Goal: Task Accomplishment & Management: Complete application form

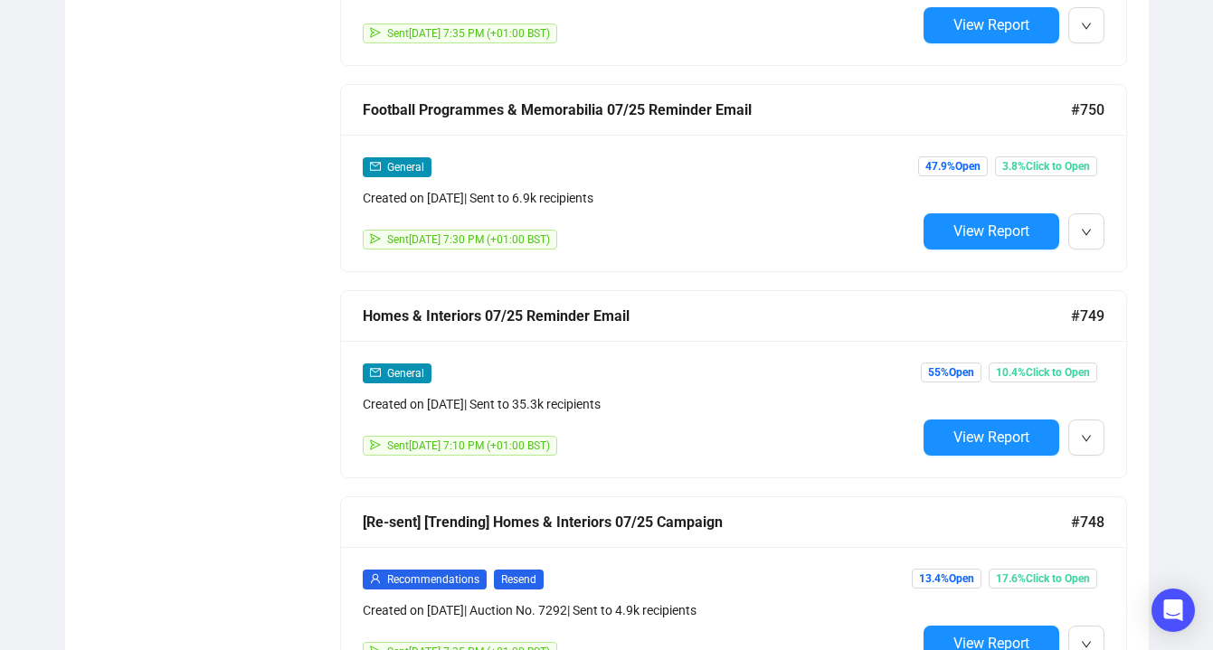
scroll to position [2945, 0]
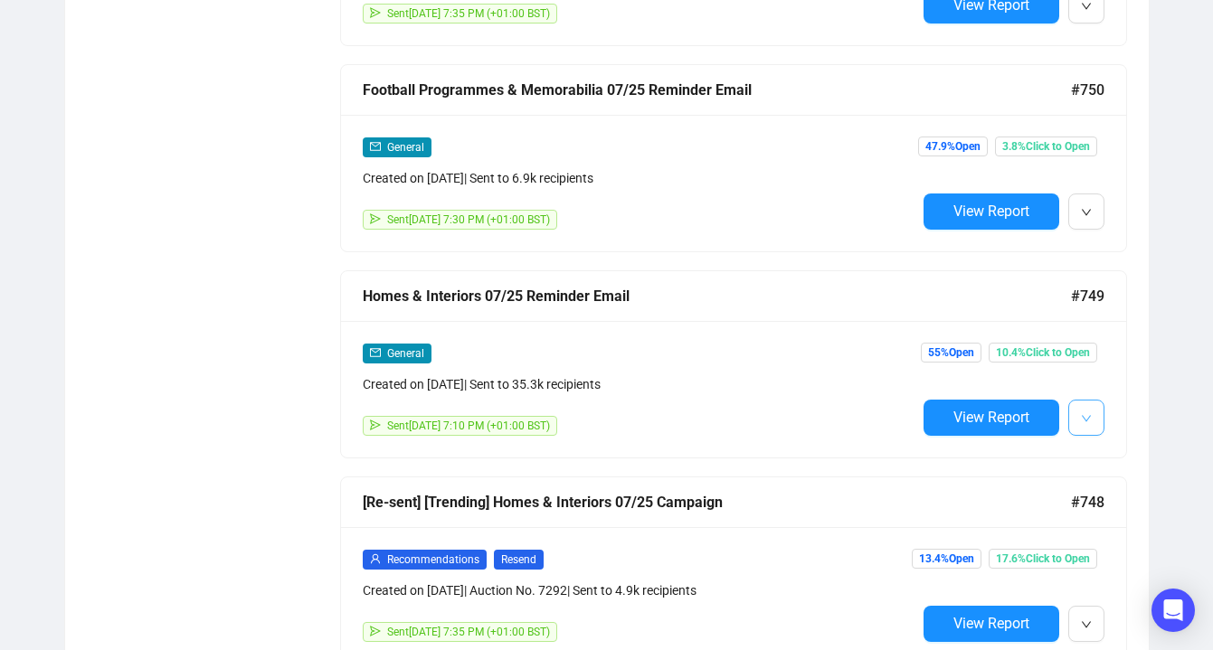
click at [1076, 403] on button "button" at bounding box center [1086, 418] width 36 height 36
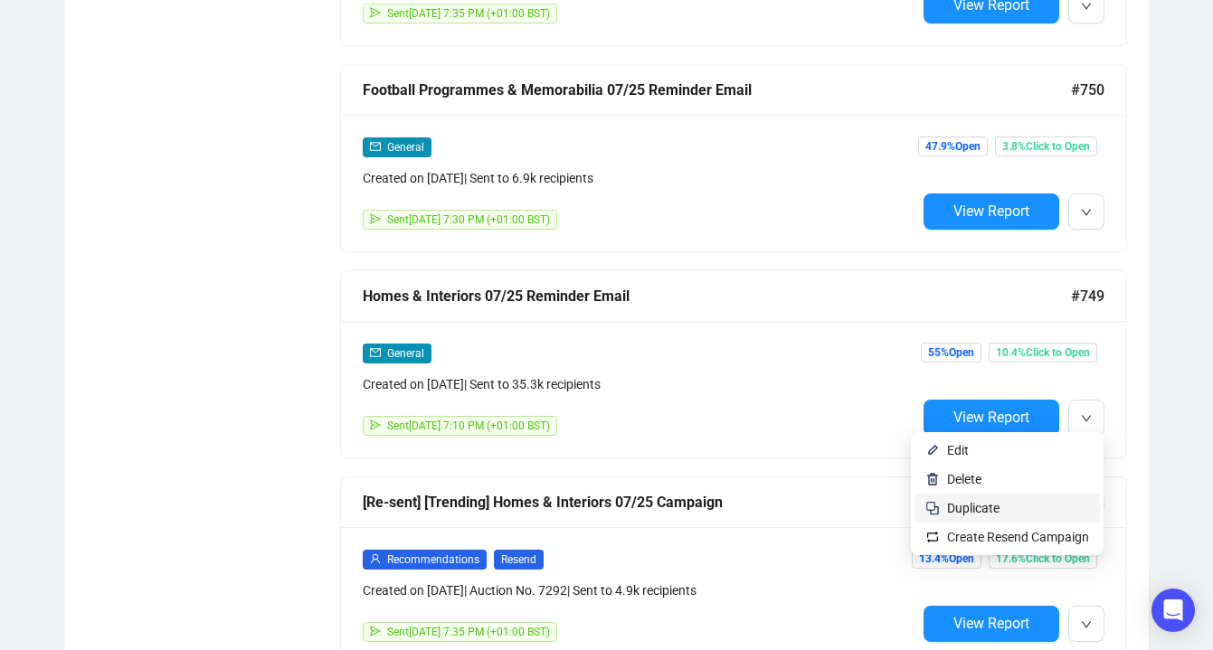
click at [1021, 506] on span "Duplicate" at bounding box center [1018, 508] width 142 height 20
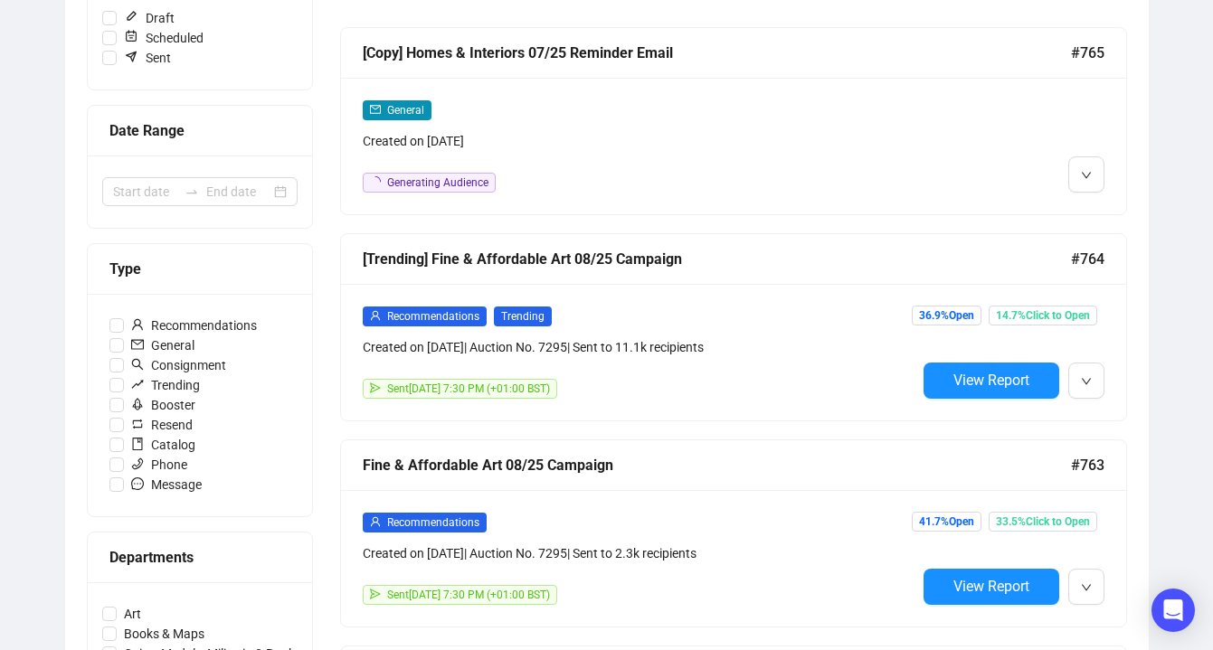
scroll to position [306, 0]
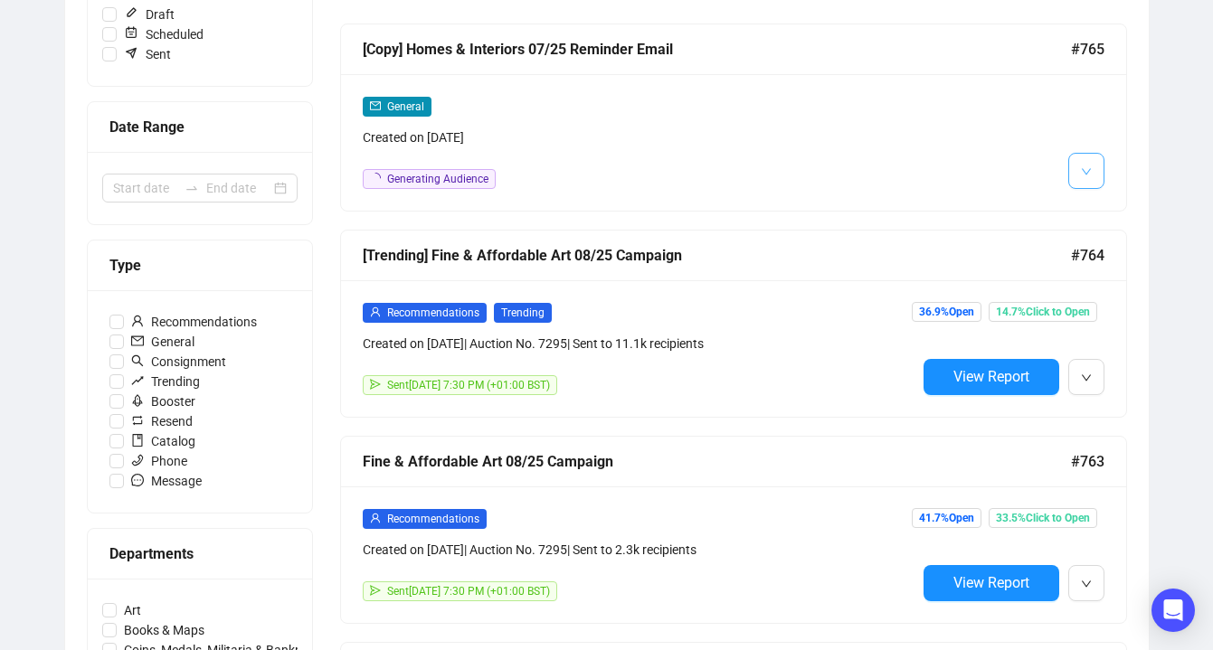
click at [1087, 179] on span "button" at bounding box center [1086, 170] width 11 height 23
click at [1092, 206] on img at bounding box center [1090, 210] width 14 height 14
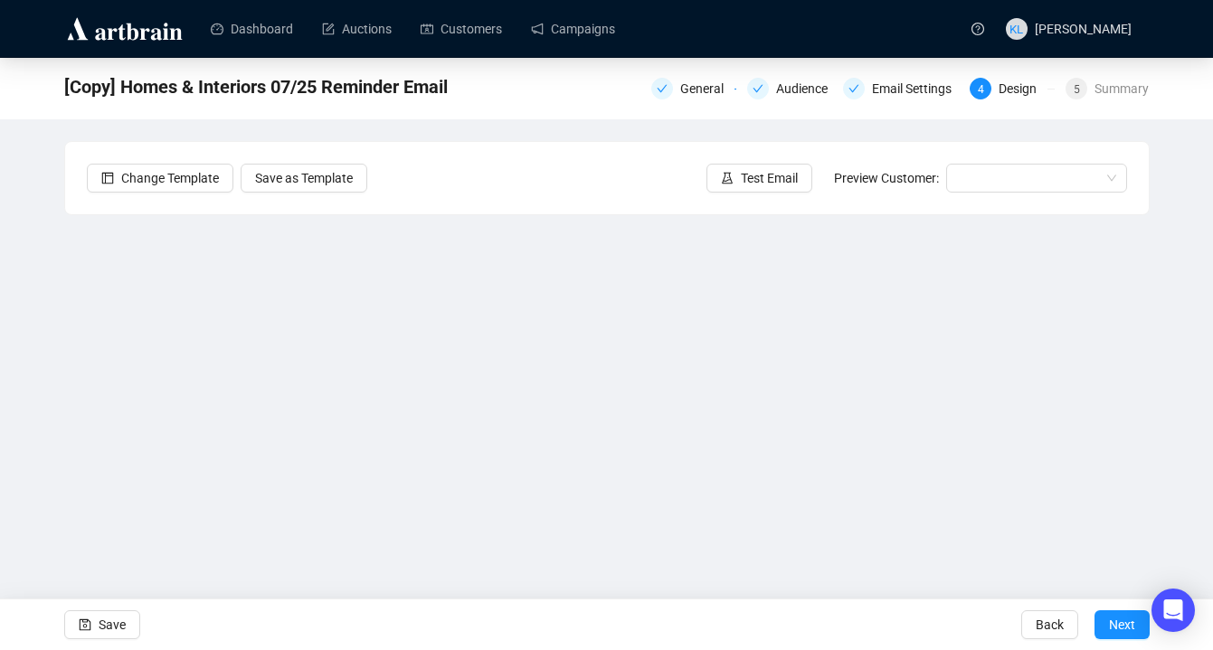
scroll to position [23, 0]
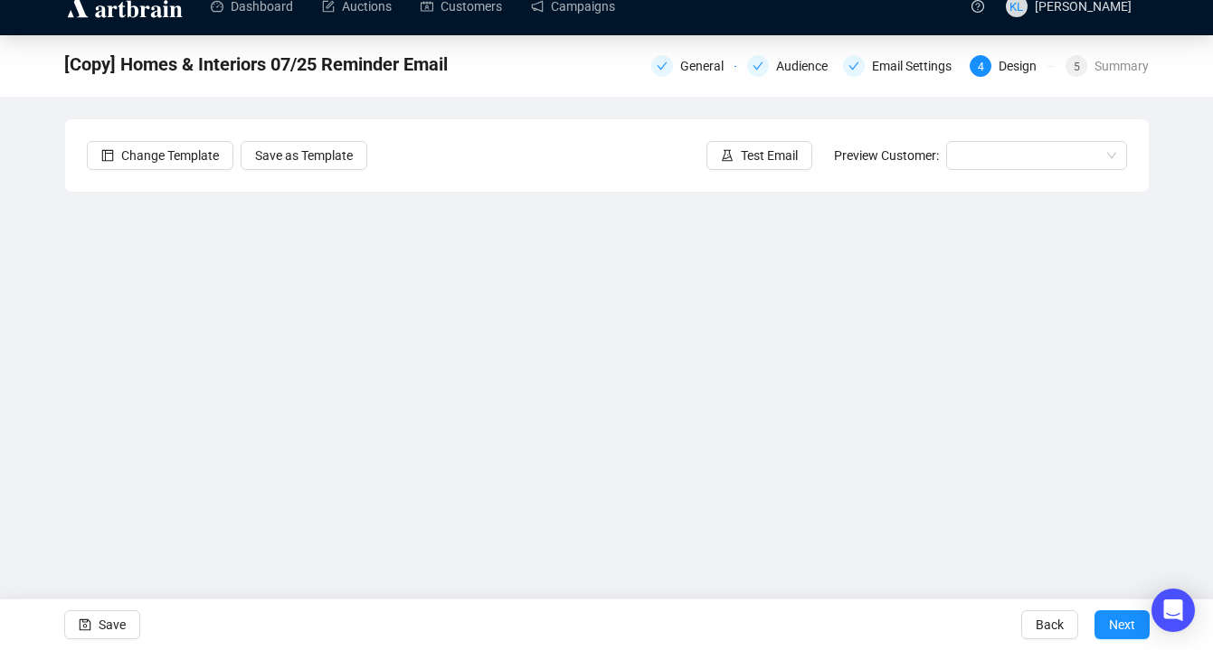
click at [784, 77] on div "General Audience Email Settings 4 Design 5 Summary" at bounding box center [900, 64] width 498 height 29
click at [680, 74] on div "General" at bounding box center [707, 66] width 54 height 22
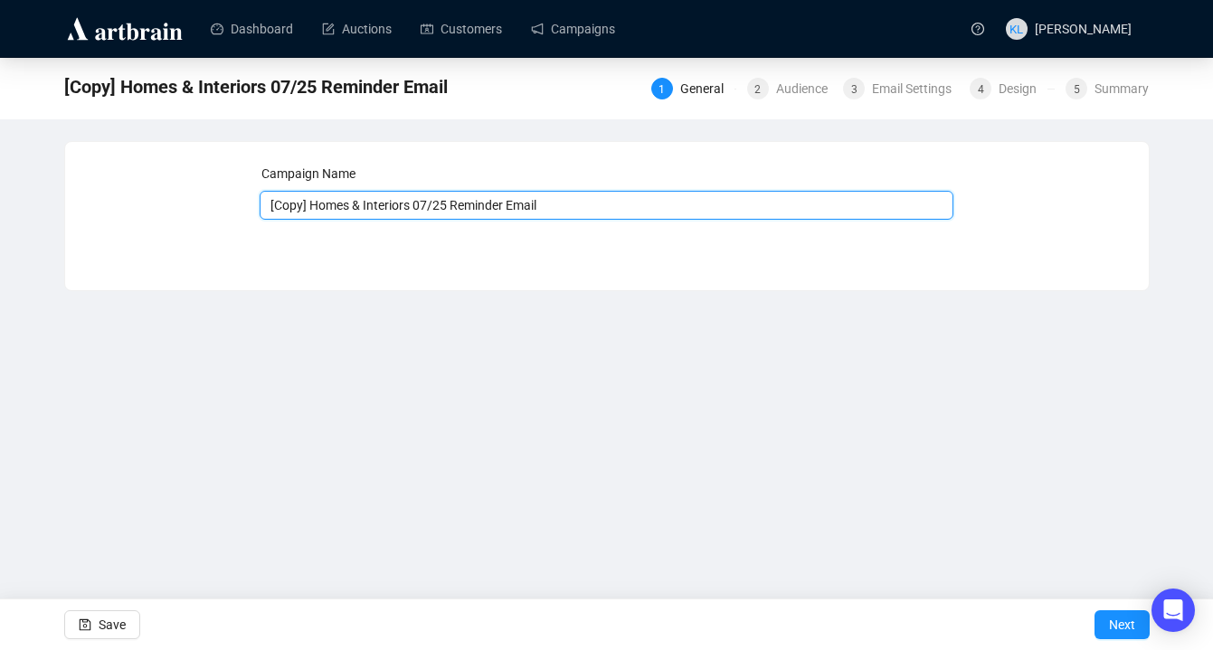
click at [433, 203] on input "[Copy] Homes & Interiors 07/25 Reminder Email" at bounding box center [607, 205] width 694 height 29
drag, startPoint x: 419, startPoint y: 205, endPoint x: 174, endPoint y: 217, distance: 245.4
click at [174, 217] on div "Campaign Name [Copy] Homes & Interiors 08/25 Reminder Email Save Next" at bounding box center [607, 203] width 1040 height 78
click at [328, 202] on input "[Copy] Homes & Interiors 08/25 Reminder Email" at bounding box center [607, 205] width 694 height 29
drag, startPoint x: 420, startPoint y: 207, endPoint x: 255, endPoint y: 206, distance: 164.6
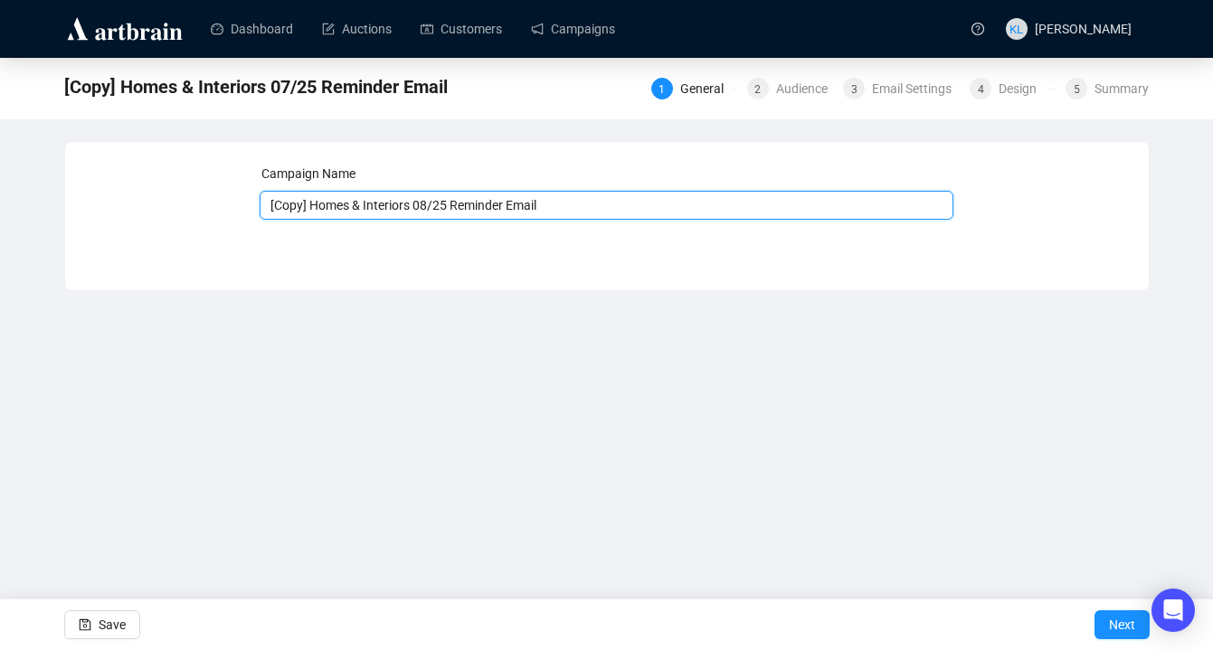
click at [255, 206] on div "Campaign Name [Copy] Homes & Interiors 08/25 Reminder Email Save Next" at bounding box center [607, 203] width 1040 height 78
type input "Silver, Jewellery & Watches 08/25 Reminder Email"
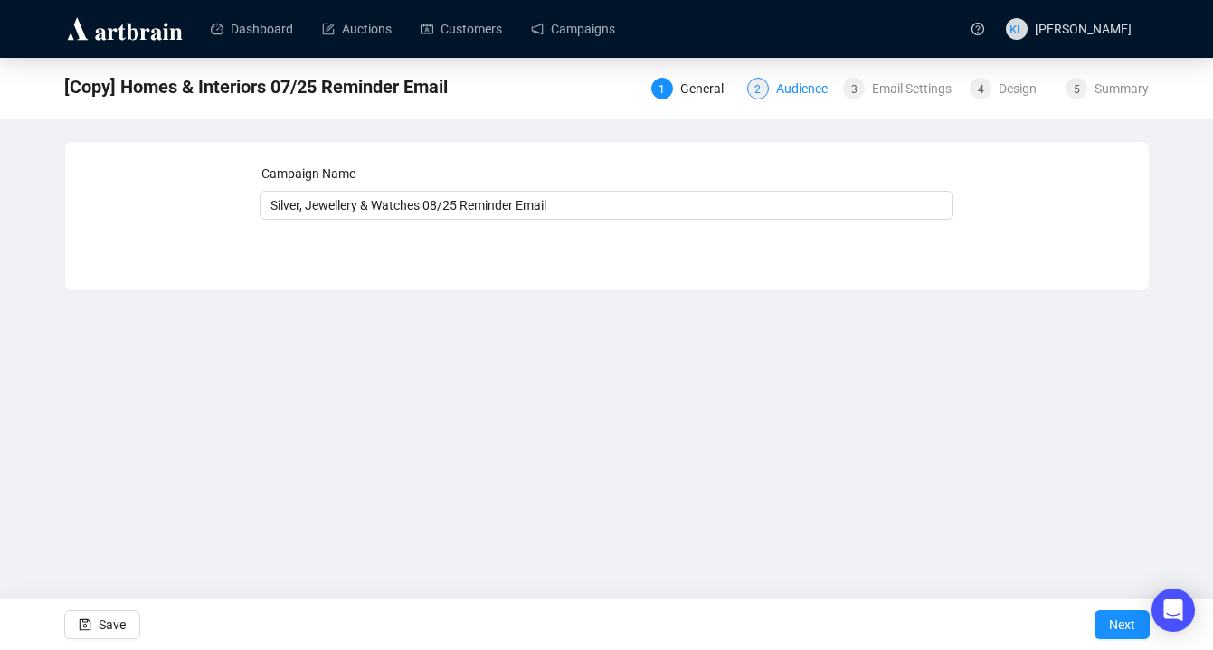
click at [764, 78] on div "2 Audience" at bounding box center [789, 89] width 85 height 22
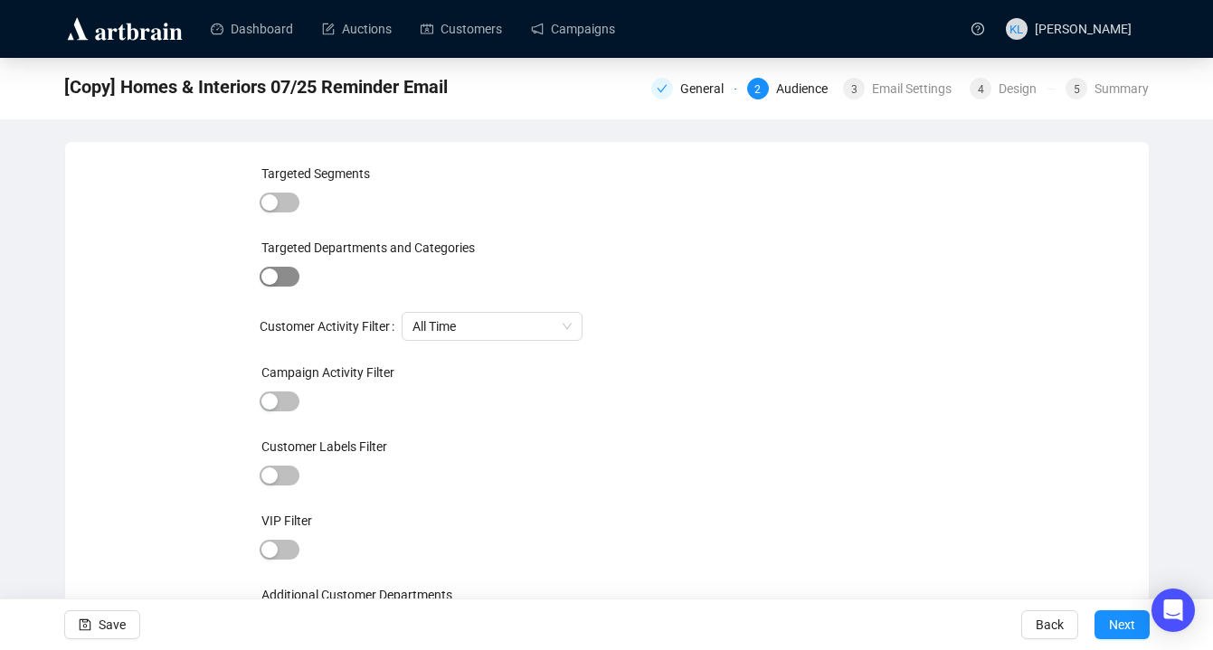
click at [270, 275] on div "button" at bounding box center [269, 277] width 16 height 16
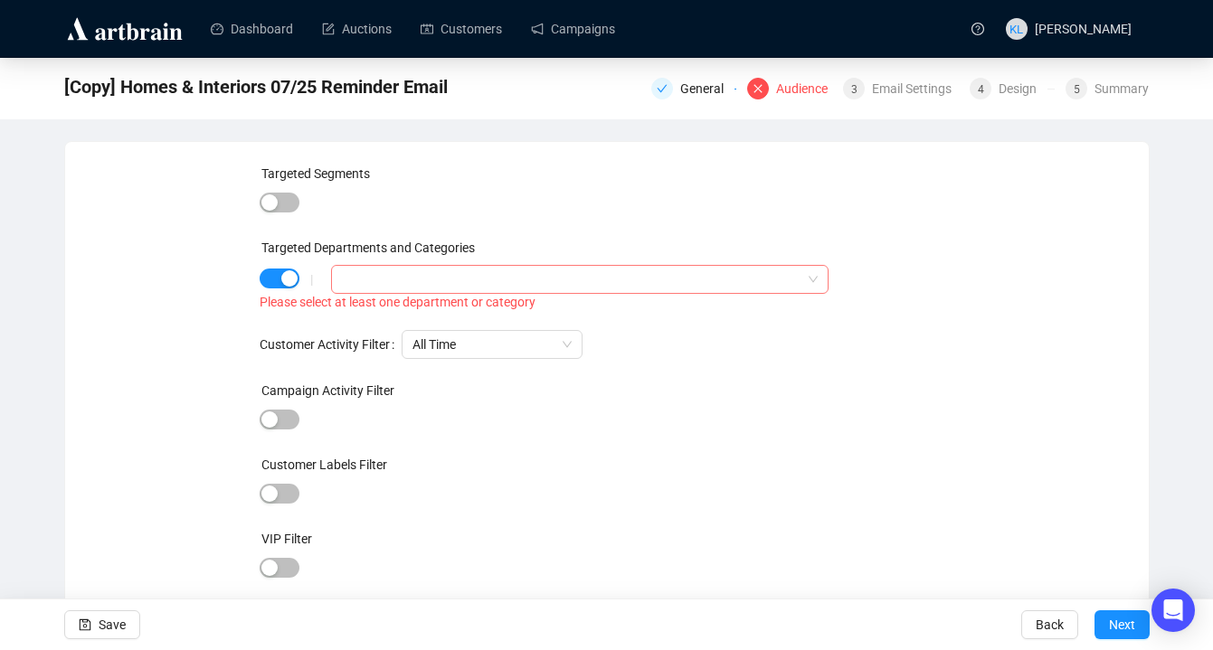
click at [363, 275] on div at bounding box center [570, 279] width 470 height 25
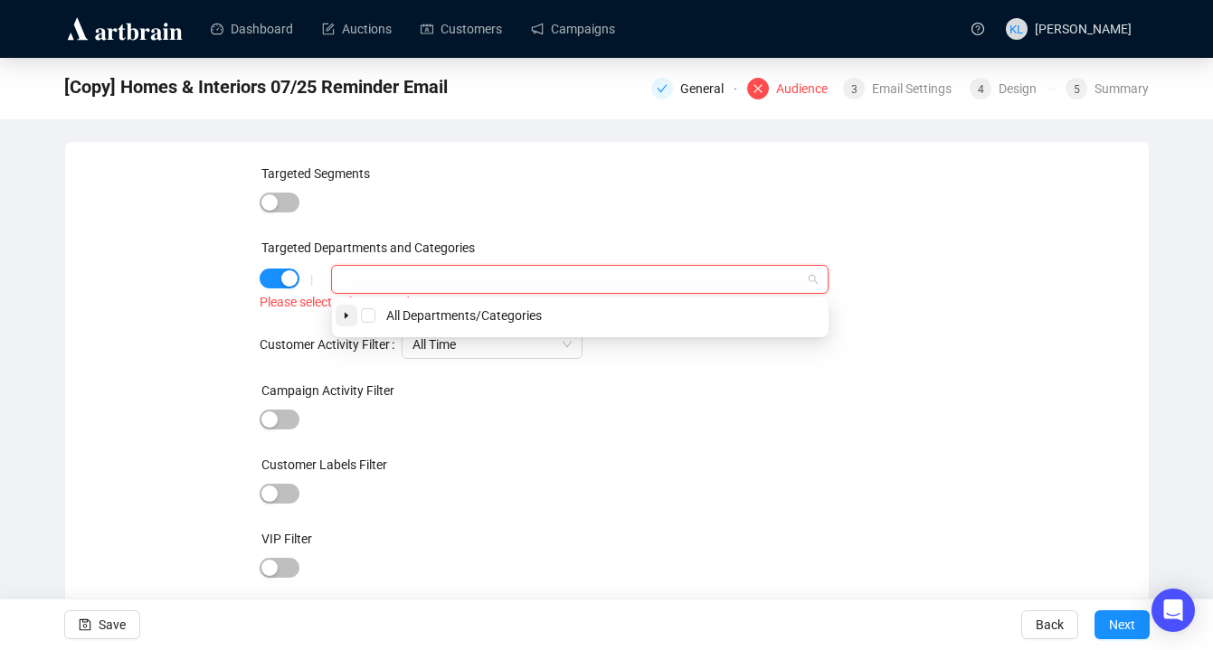
click at [344, 310] on span at bounding box center [347, 316] width 22 height 22
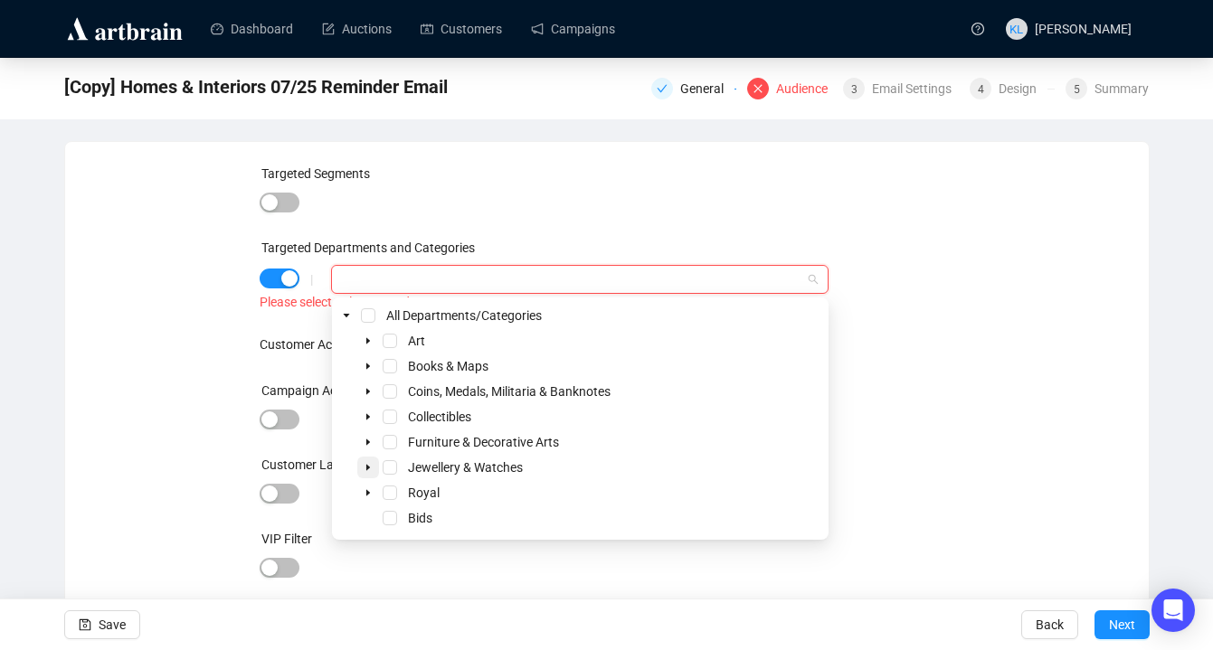
click at [371, 468] on icon "caret-down" at bounding box center [368, 467] width 9 height 9
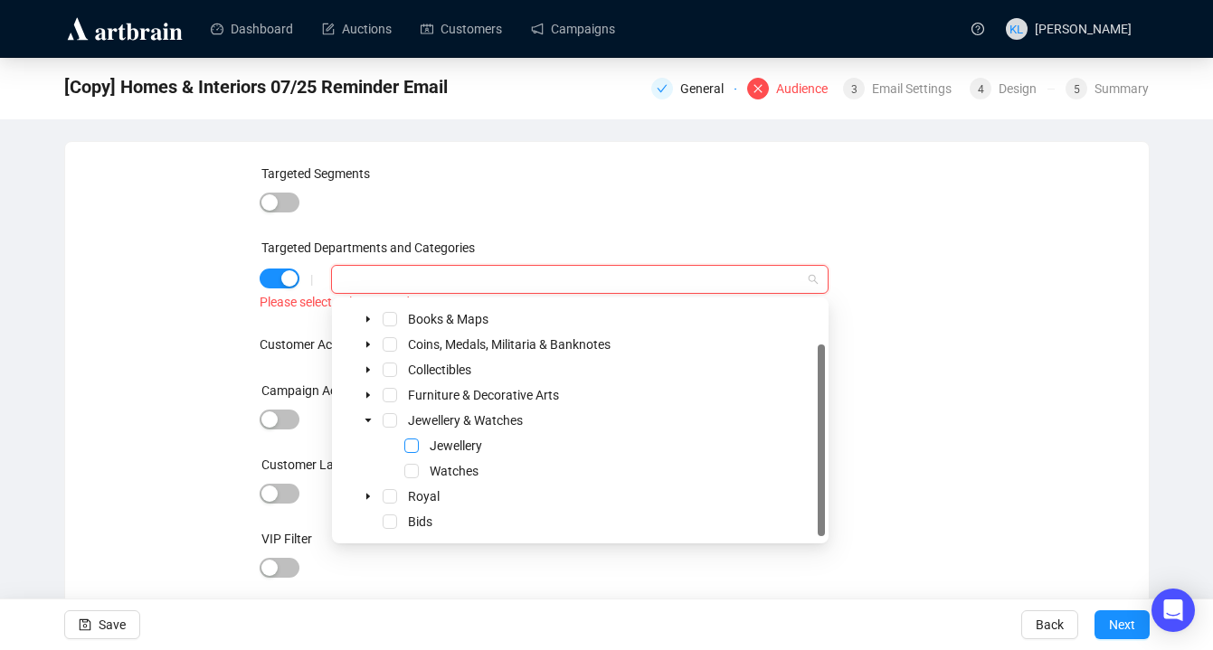
click at [417, 442] on span "Select Jewellery" at bounding box center [411, 446] width 14 height 14
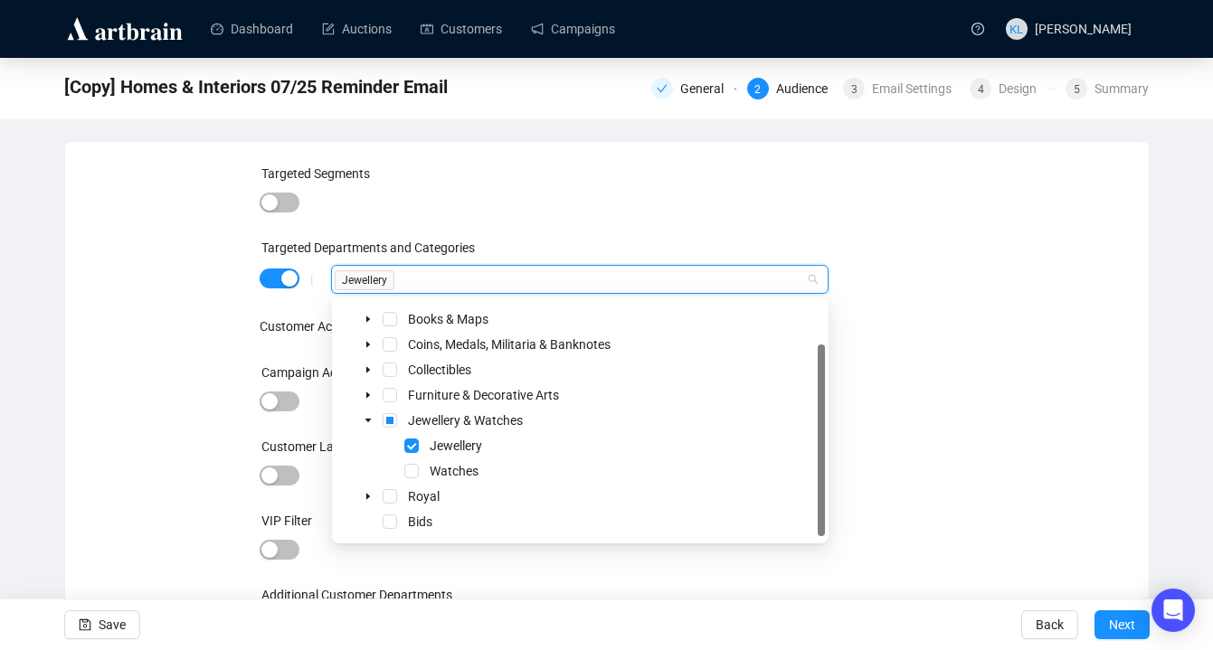
click at [382, 412] on div "Jewellery & Watches" at bounding box center [580, 421] width 489 height 22
click at [415, 469] on span "Select Watches" at bounding box center [411, 471] width 14 height 14
click at [369, 367] on icon "caret-down" at bounding box center [368, 369] width 9 height 9
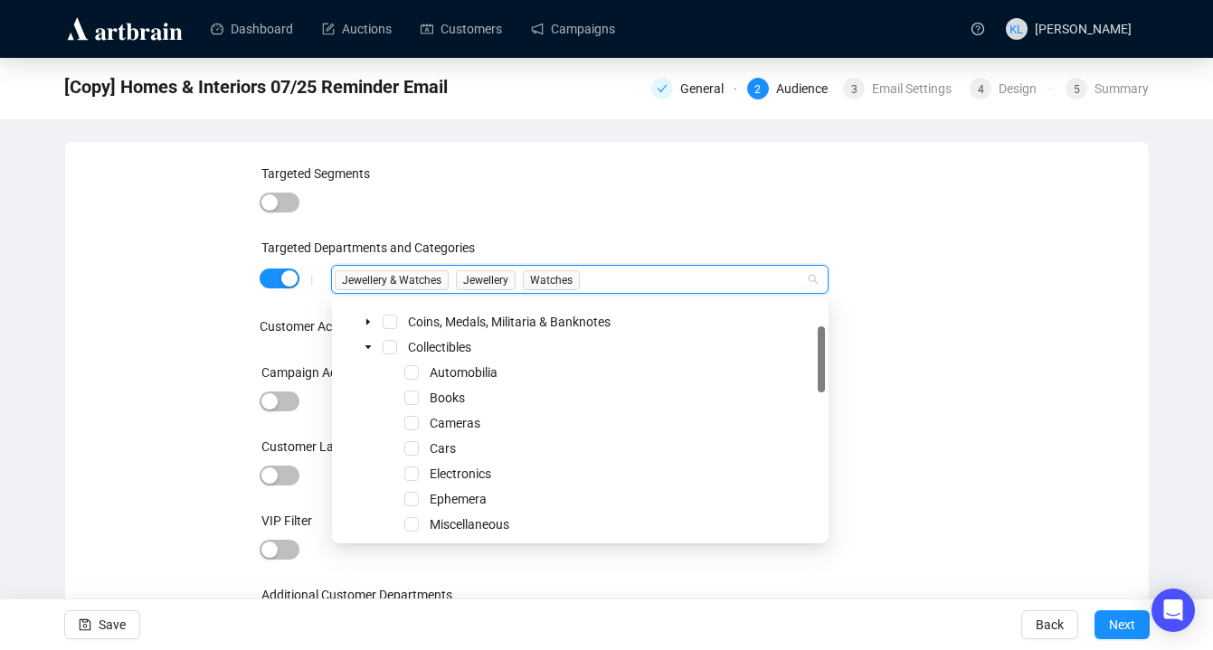
scroll to position [0, 0]
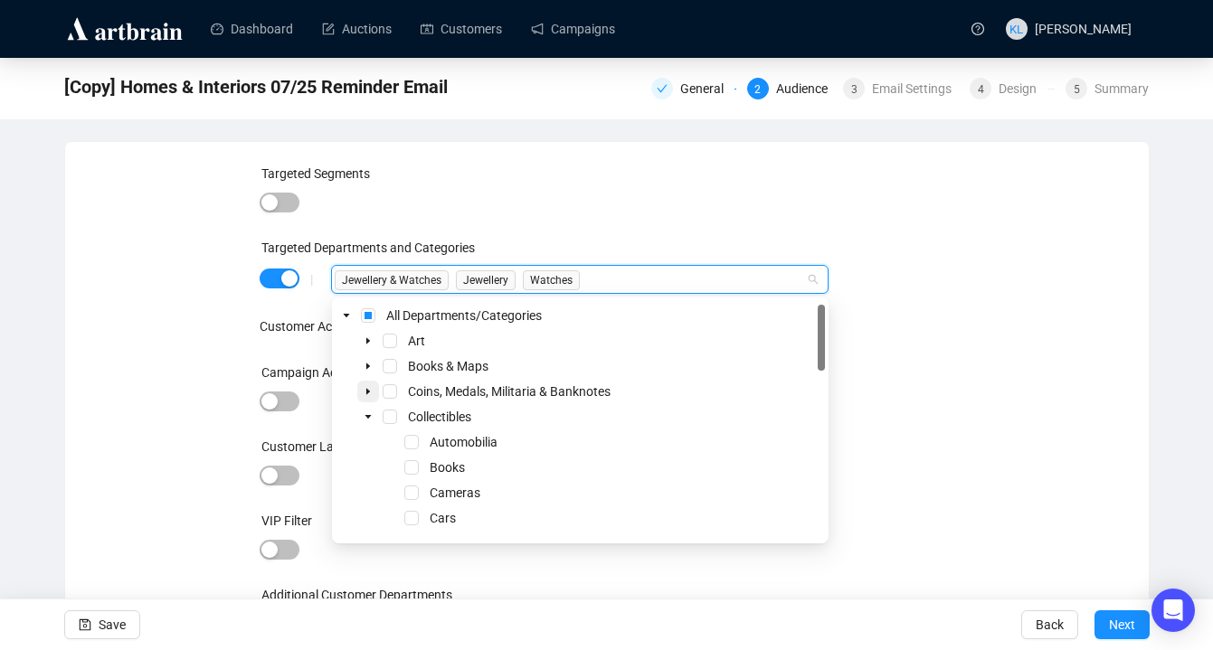
click at [367, 384] on span at bounding box center [368, 392] width 22 height 22
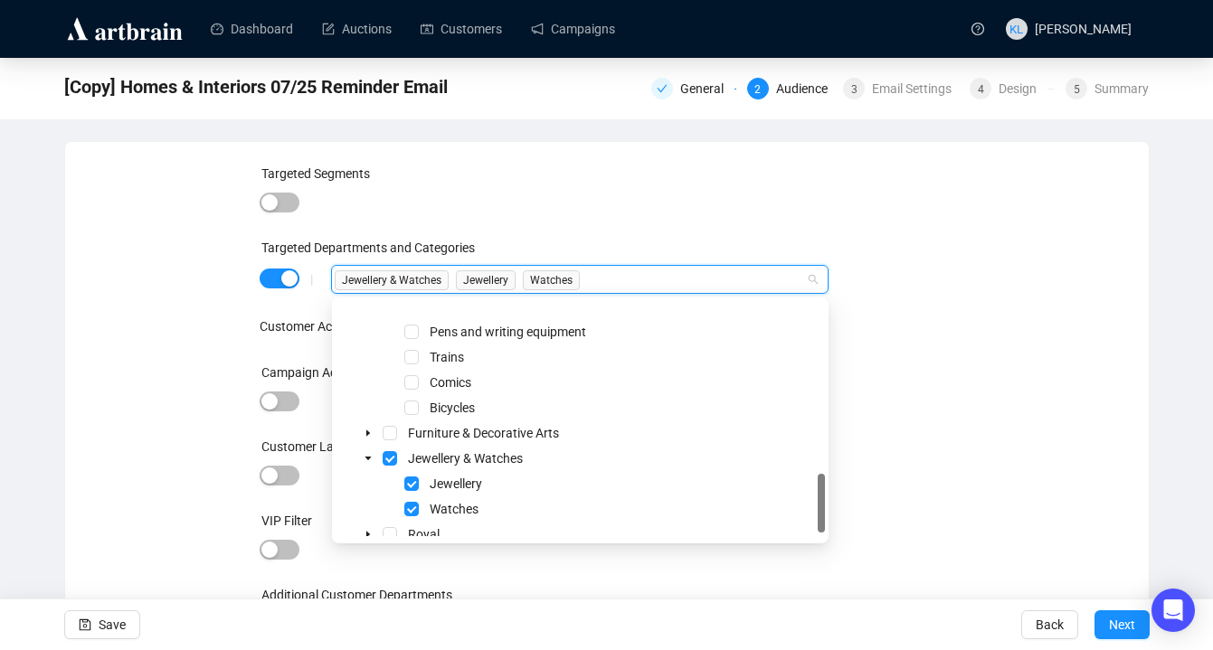
scroll to position [680, 0]
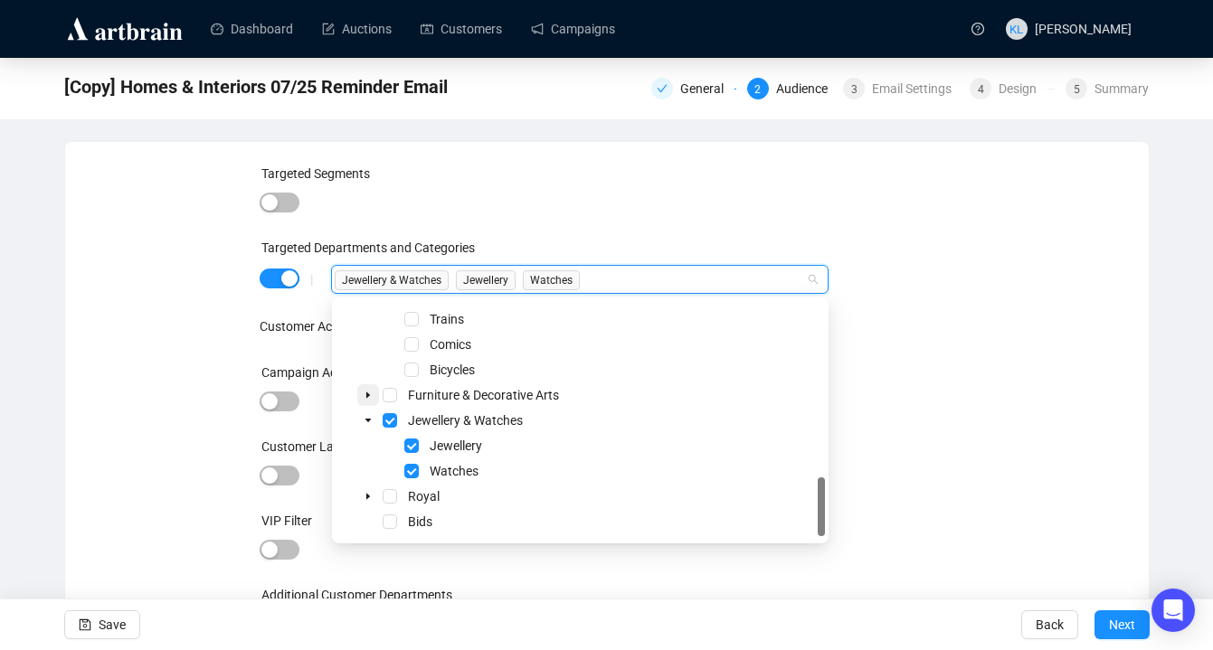
click at [361, 390] on span at bounding box center [368, 395] width 22 height 22
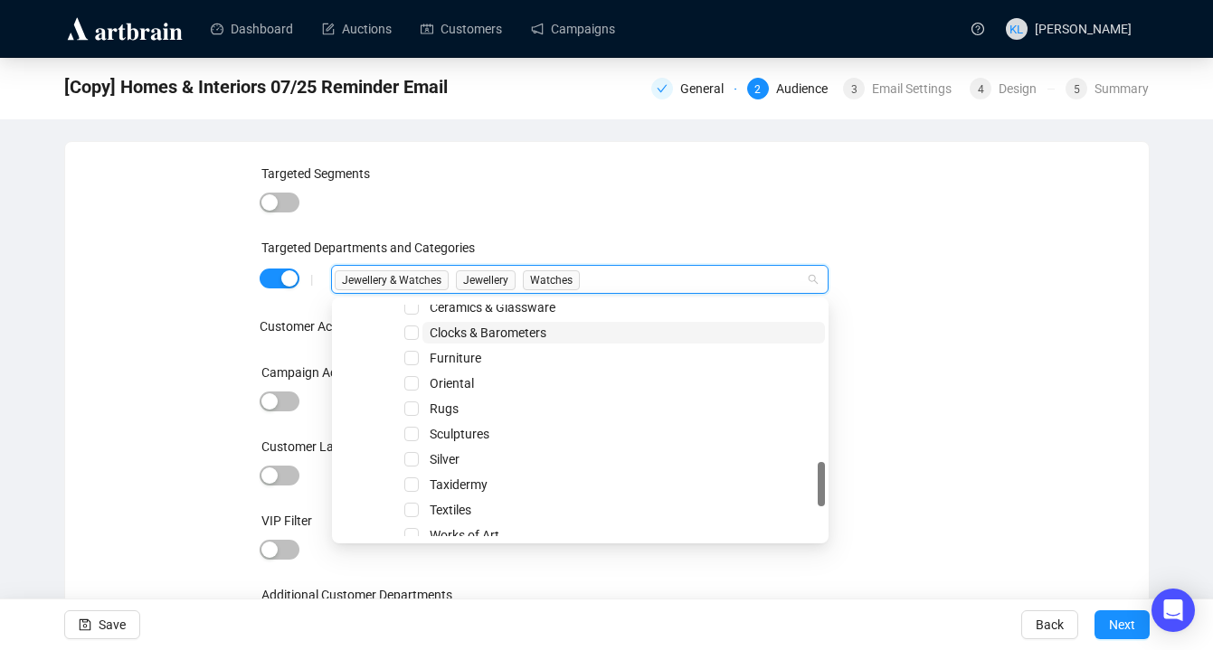
scroll to position [810, 0]
click at [413, 440] on span "Select Silver" at bounding box center [411, 442] width 14 height 14
click at [922, 418] on div "Targeted Segments Targeted Departments and Categories | Jewellery & Watches Jew…" at bounding box center [607, 412] width 694 height 496
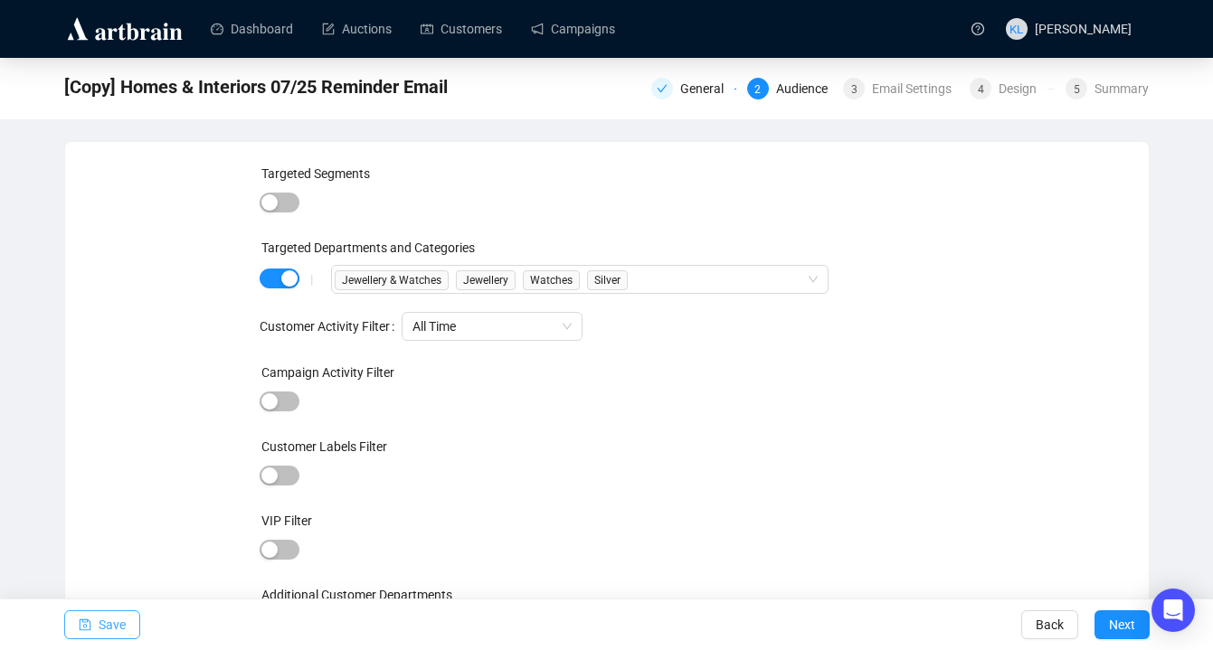
click at [99, 628] on span "Save" at bounding box center [112, 625] width 27 height 51
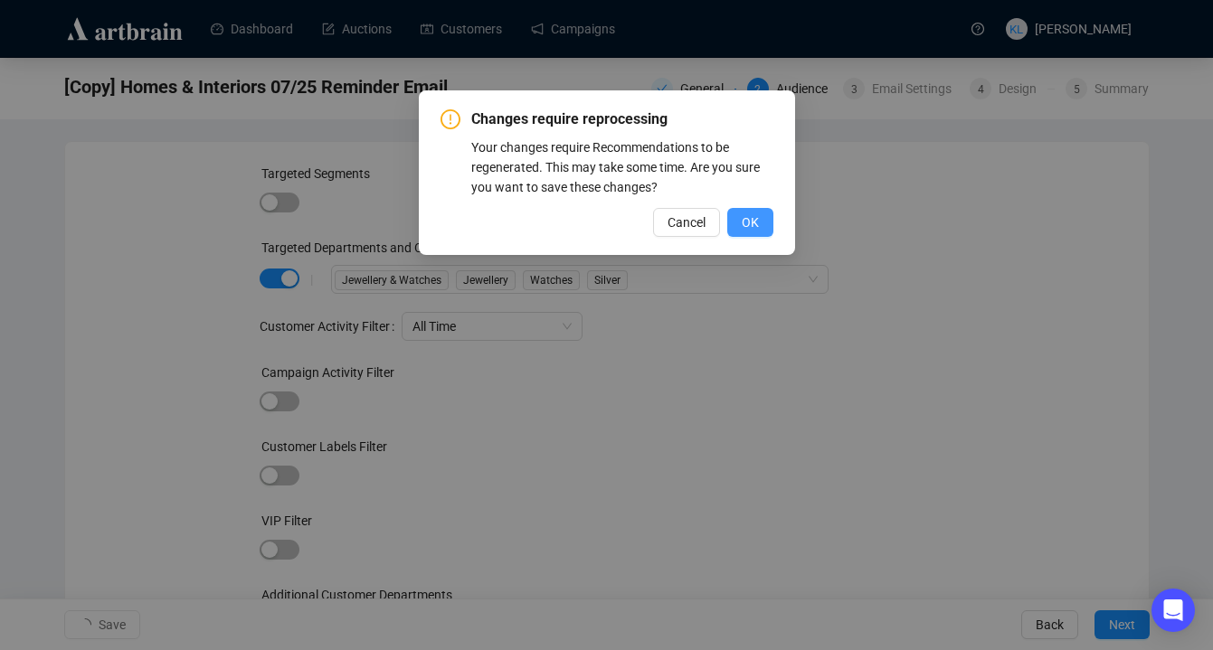
click at [753, 220] on span "OK" at bounding box center [750, 223] width 17 height 20
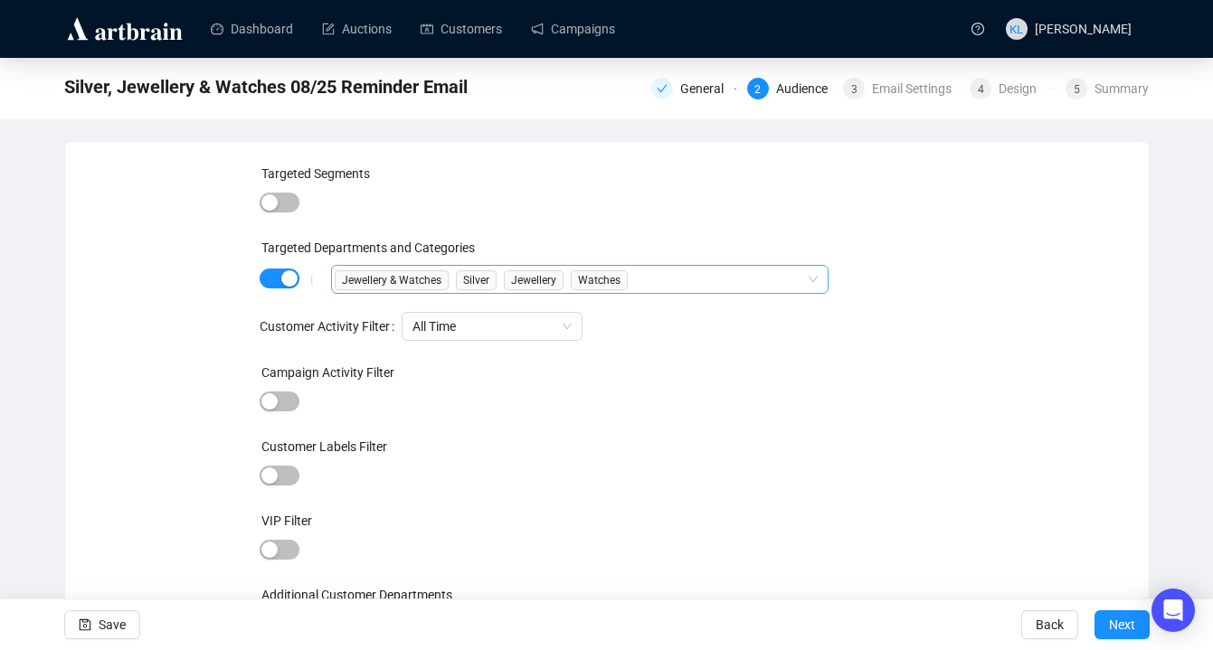
click at [681, 287] on div "Jewellery & Watches Silver Jewellery Watches" at bounding box center [570, 279] width 470 height 25
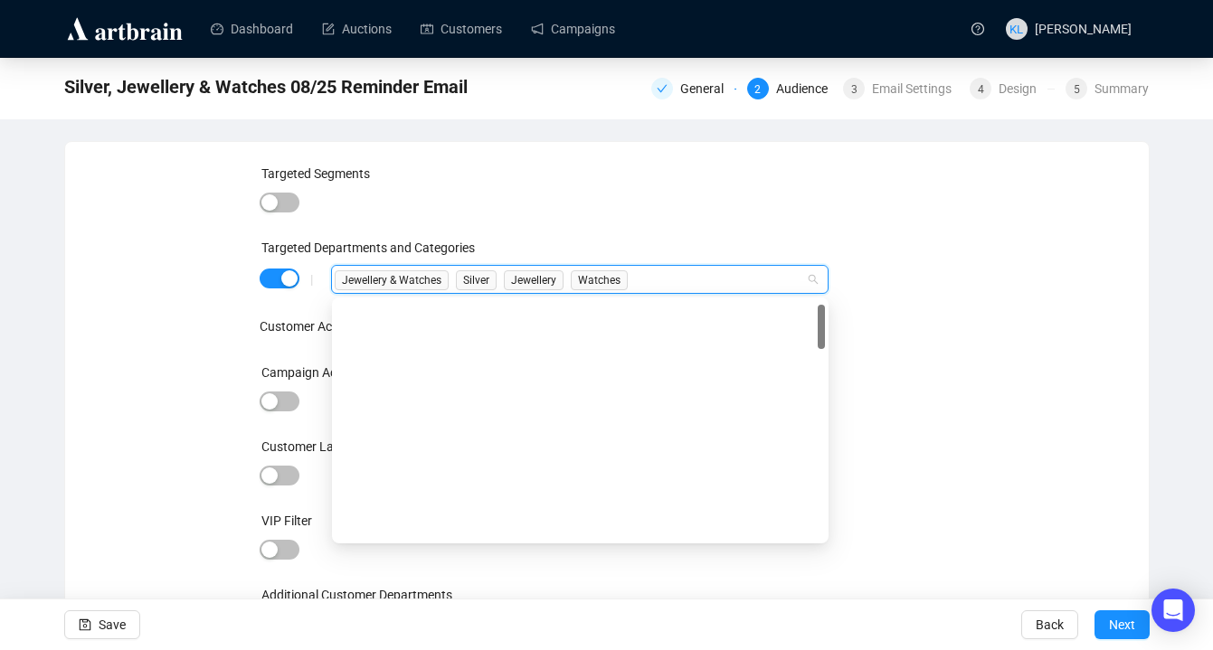
scroll to position [0, 0]
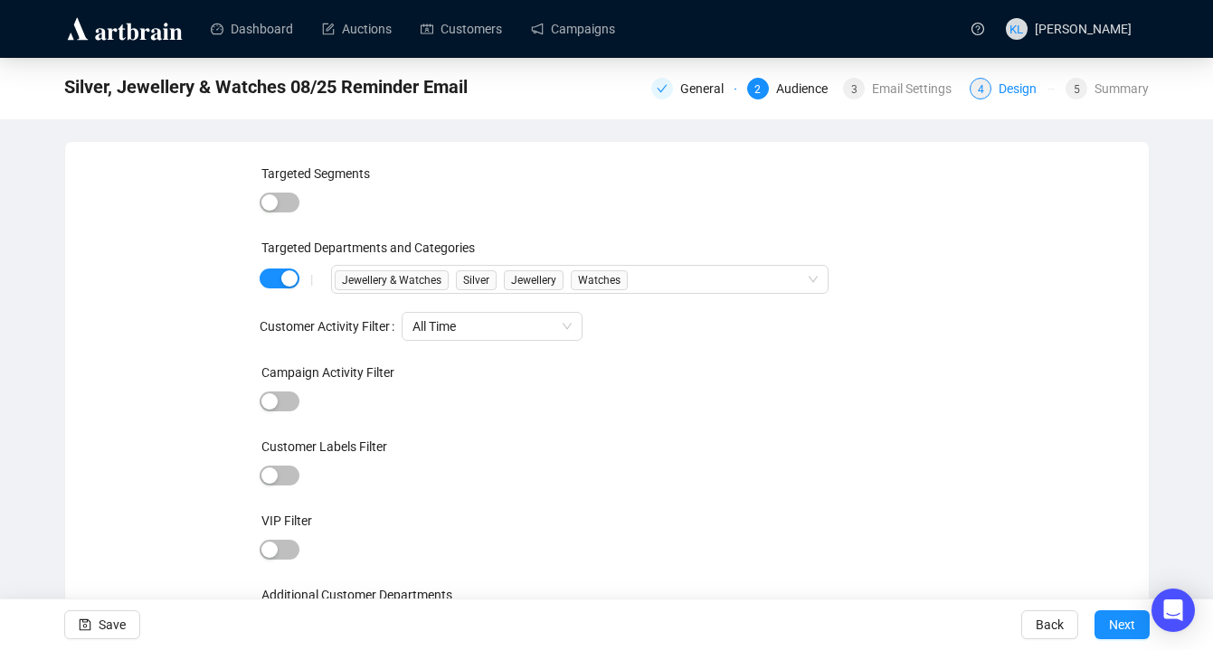
click at [1027, 86] on div "Design" at bounding box center [1022, 89] width 49 height 22
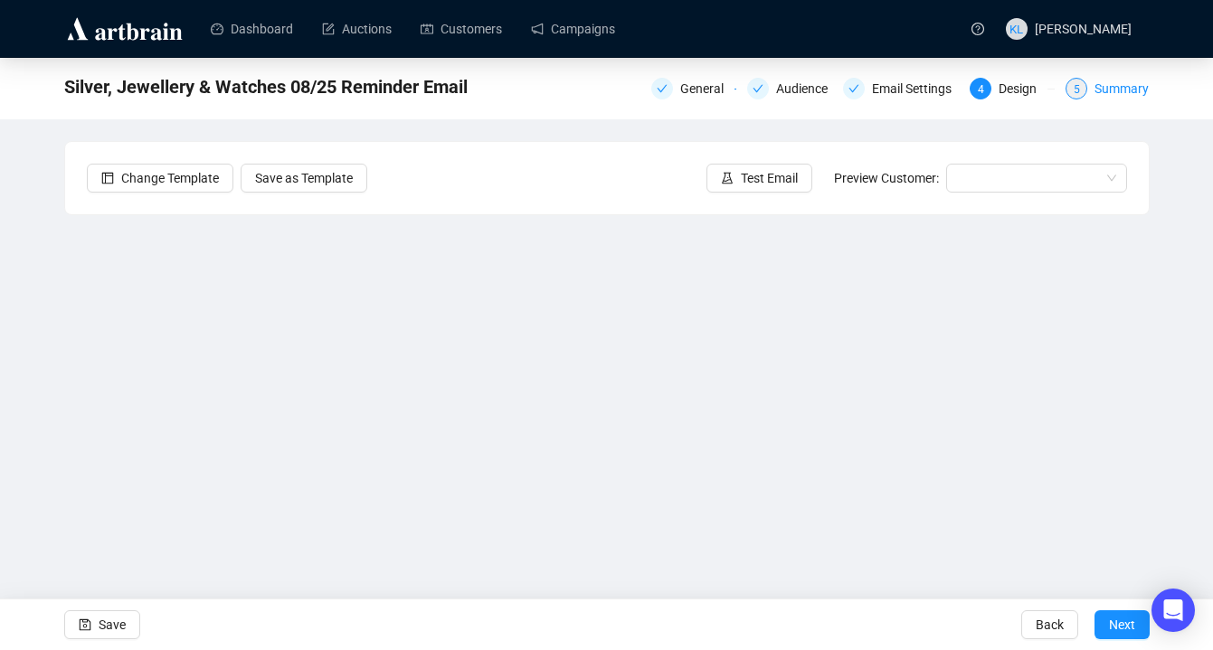
click at [1097, 80] on div "Summary" at bounding box center [1121, 89] width 54 height 22
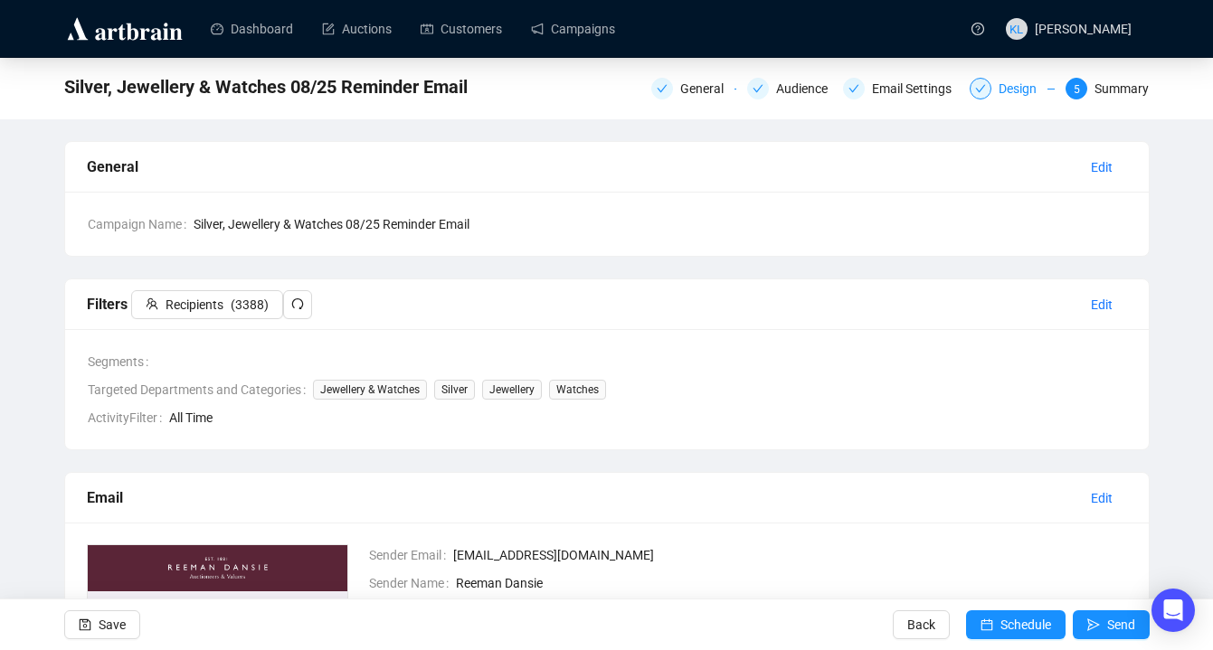
click at [1029, 87] on div "Design" at bounding box center [1022, 89] width 49 height 22
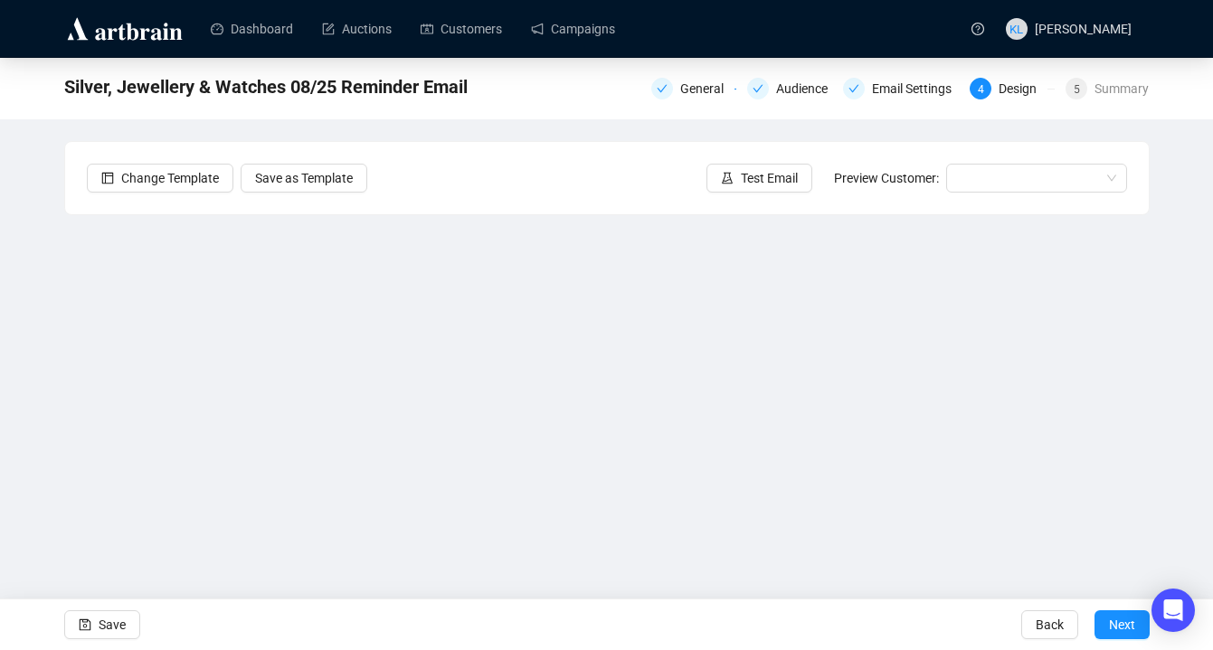
scroll to position [23, 0]
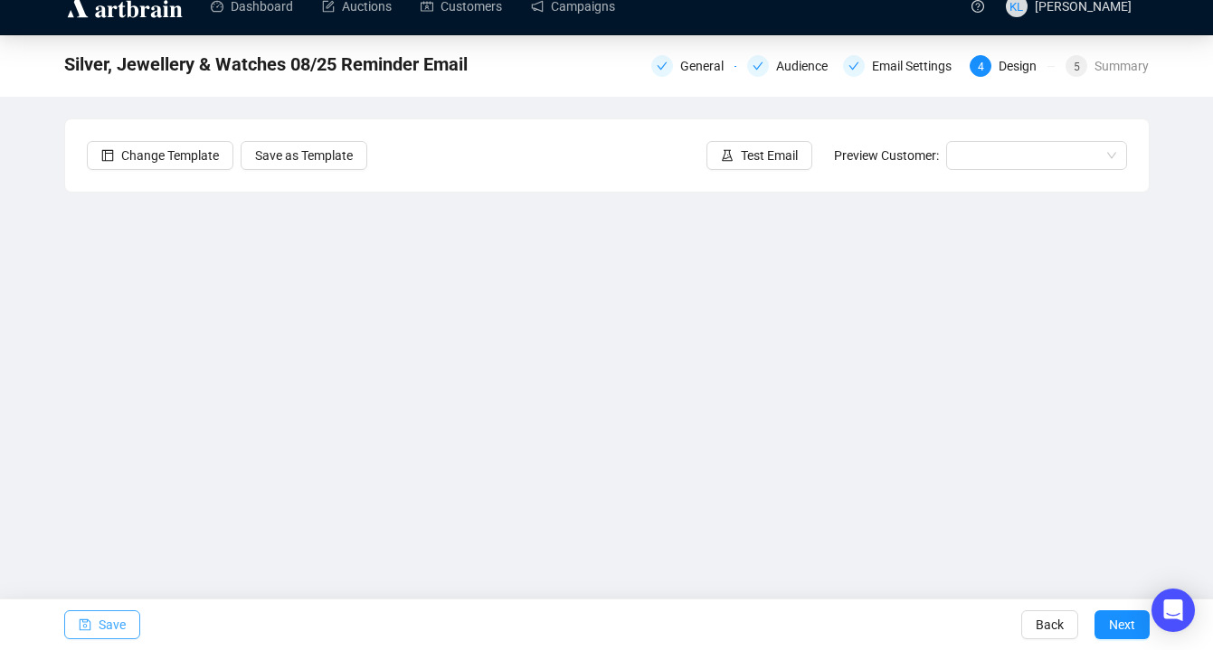
click at [85, 629] on icon "save" at bounding box center [85, 625] width 13 height 13
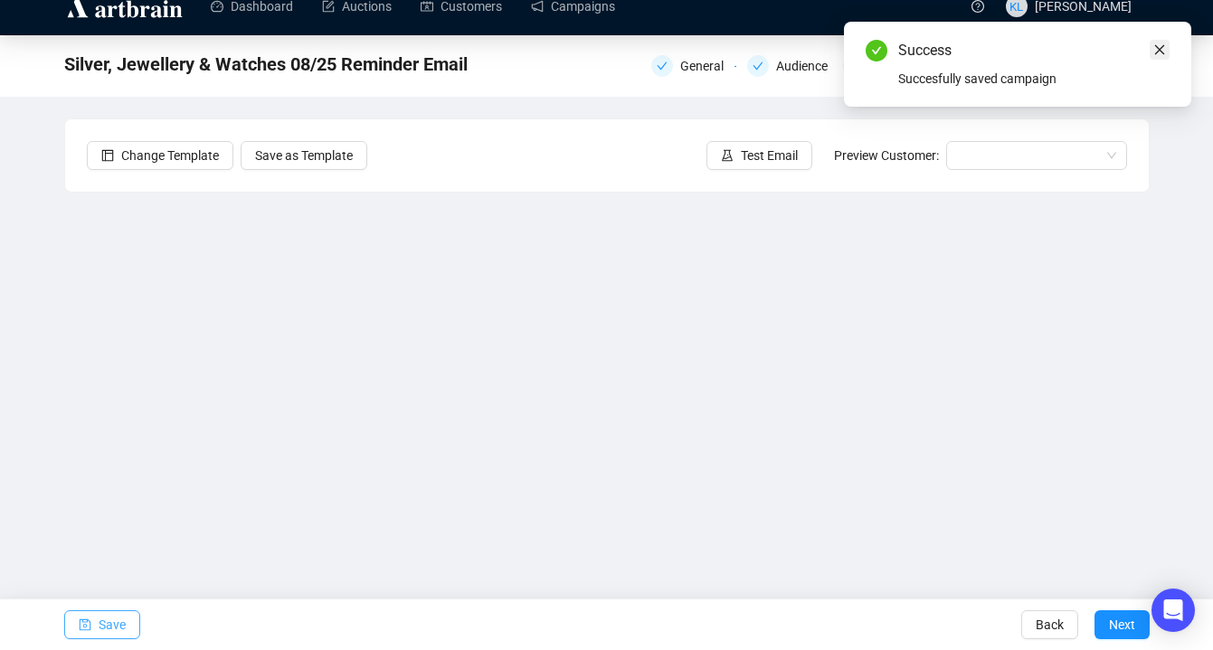
click at [1162, 56] on link "Close" at bounding box center [1159, 50] width 20 height 20
